Goal: Find specific page/section: Find specific page/section

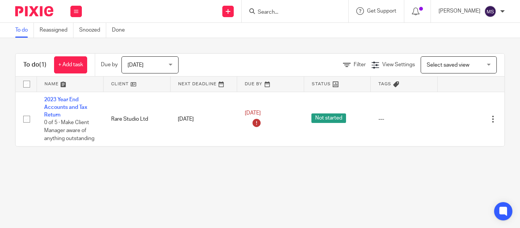
click at [264, 11] on input "Search" at bounding box center [291, 12] width 69 height 7
type input "bt west"
click at [281, 33] on link at bounding box center [303, 29] width 94 height 11
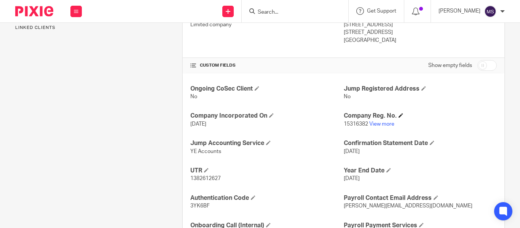
scroll to position [230, 0]
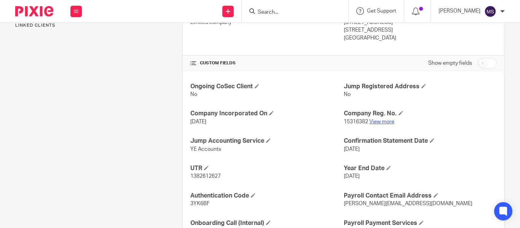
click at [375, 122] on link "View more" at bounding box center [381, 121] width 25 height 5
